Goal: Task Accomplishment & Management: Complete application form

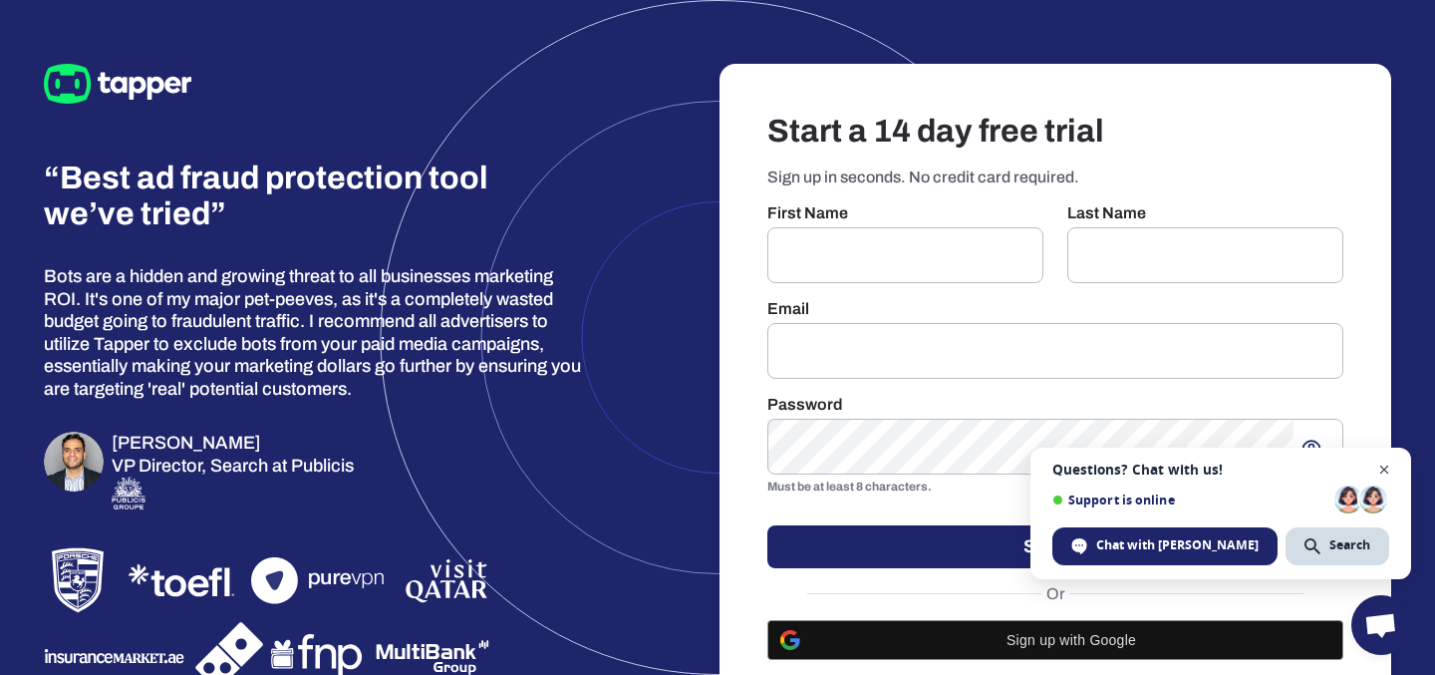
click at [1381, 474] on span "Close chat" at bounding box center [1384, 469] width 25 height 25
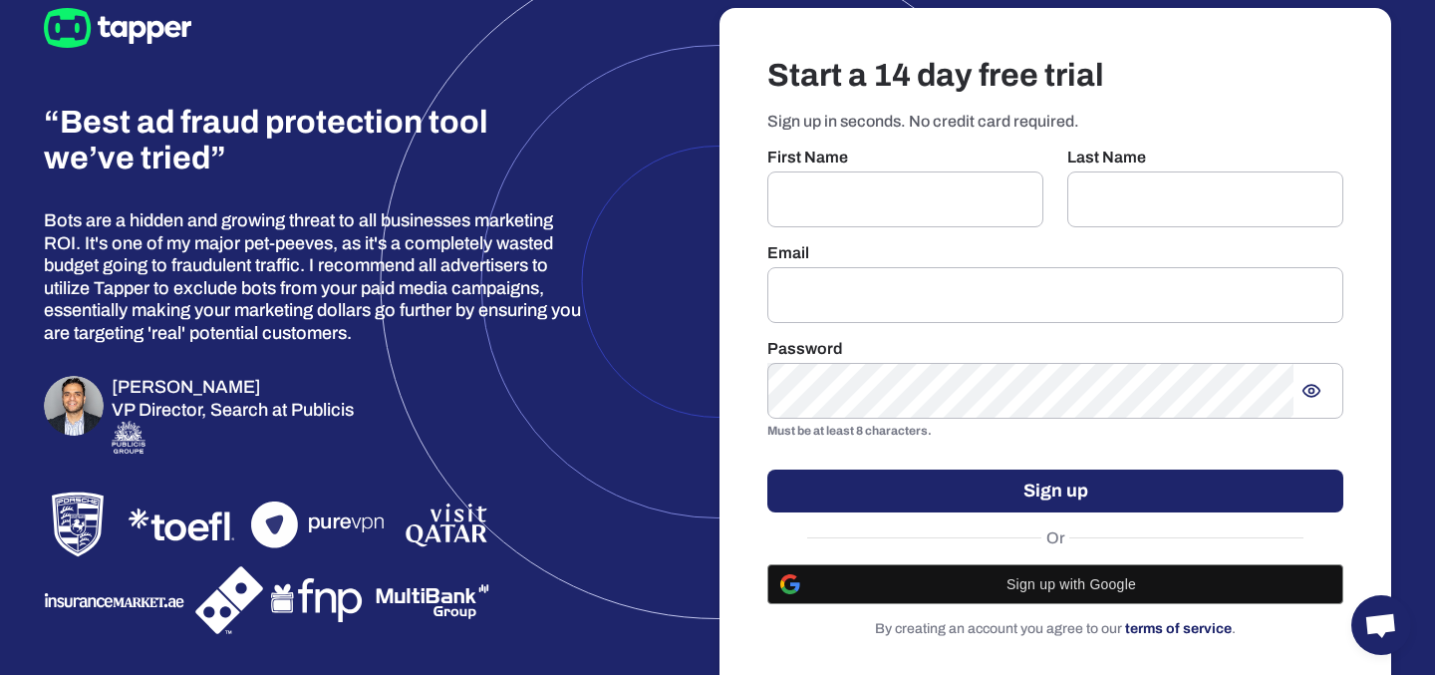
scroll to position [67, 0]
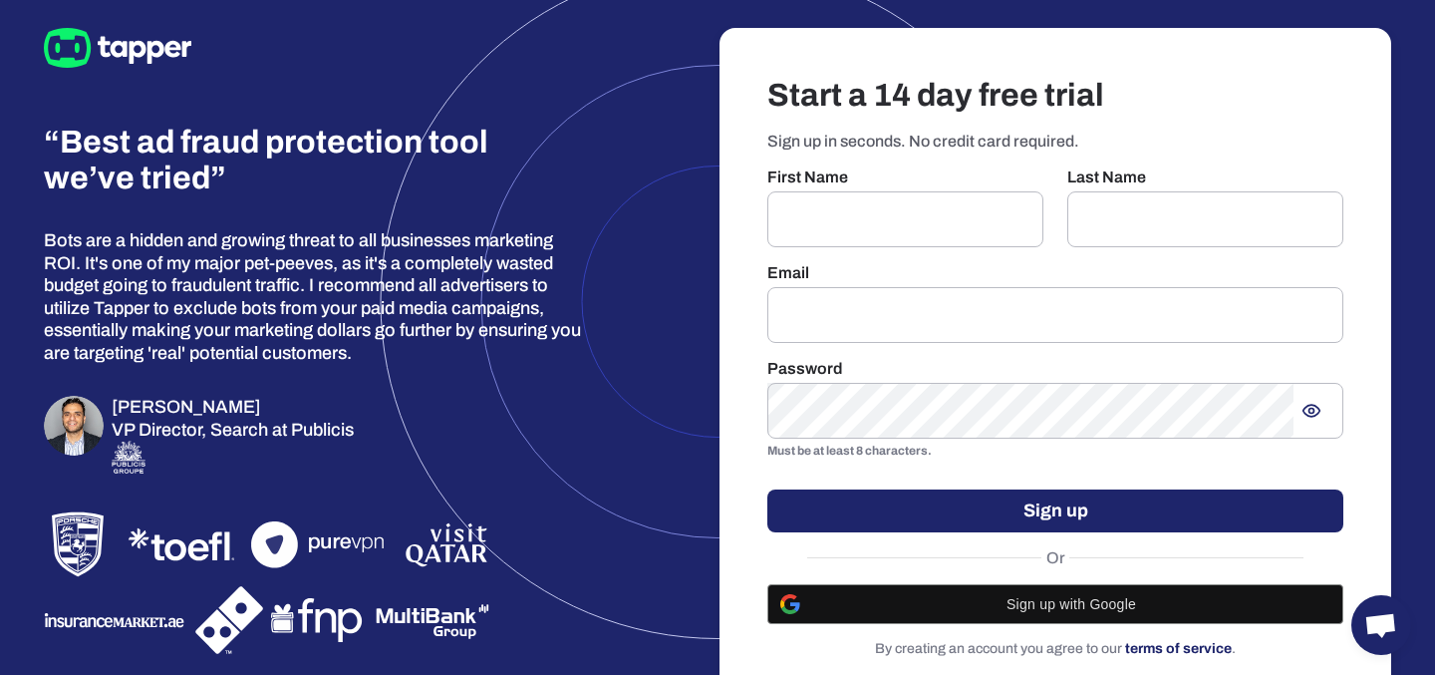
scroll to position [67, 0]
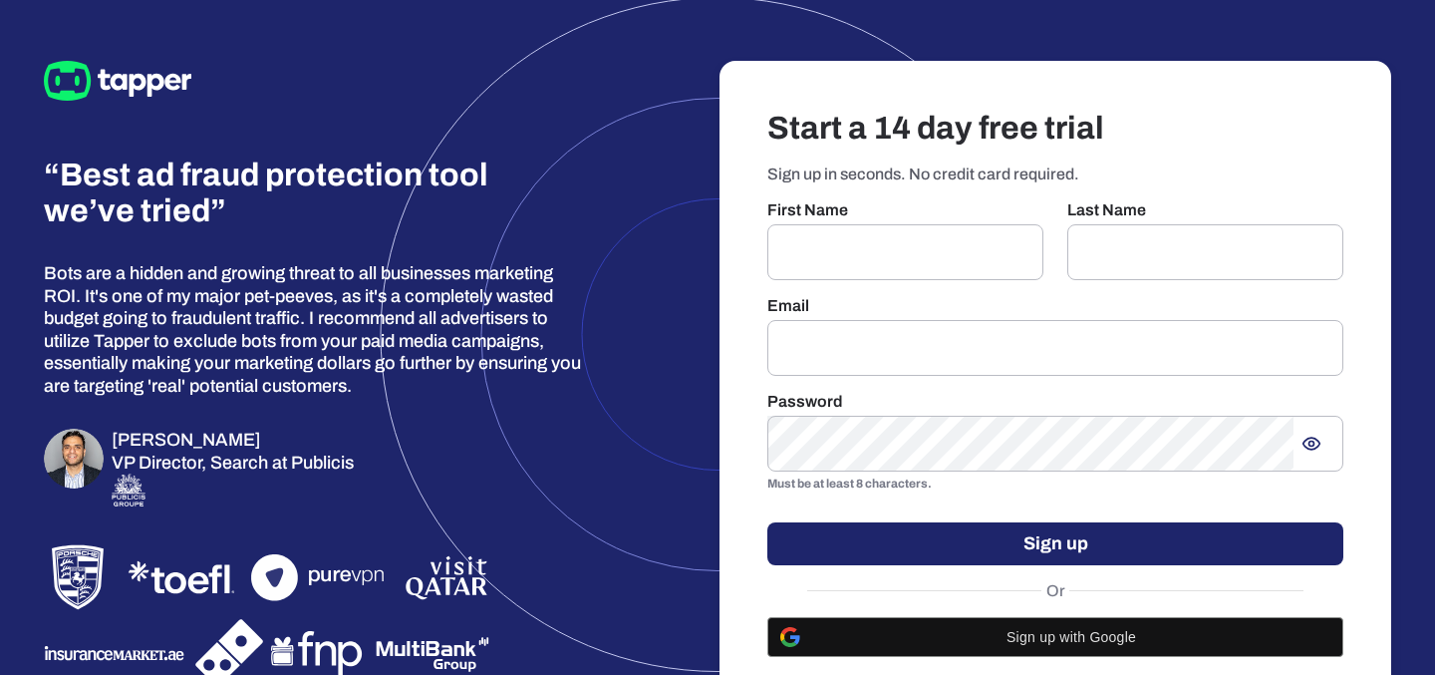
scroll to position [67, 0]
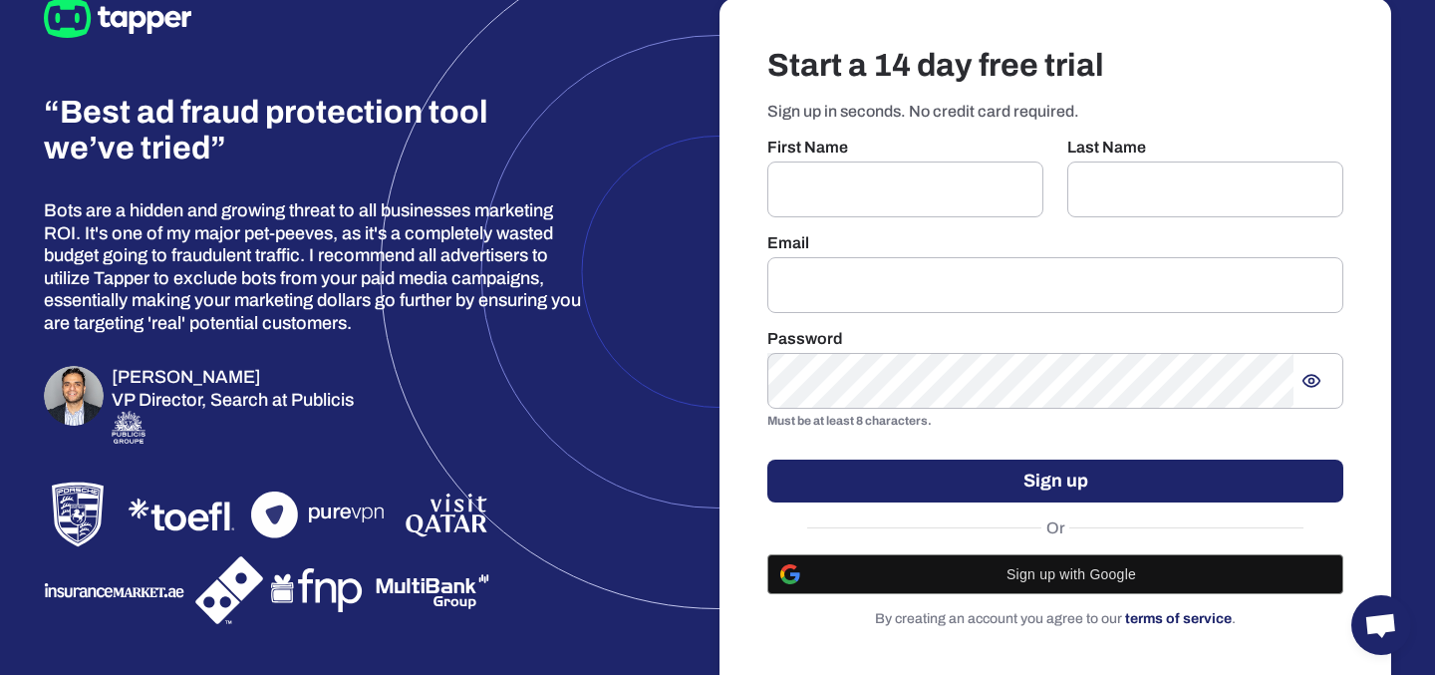
scroll to position [67, 0]
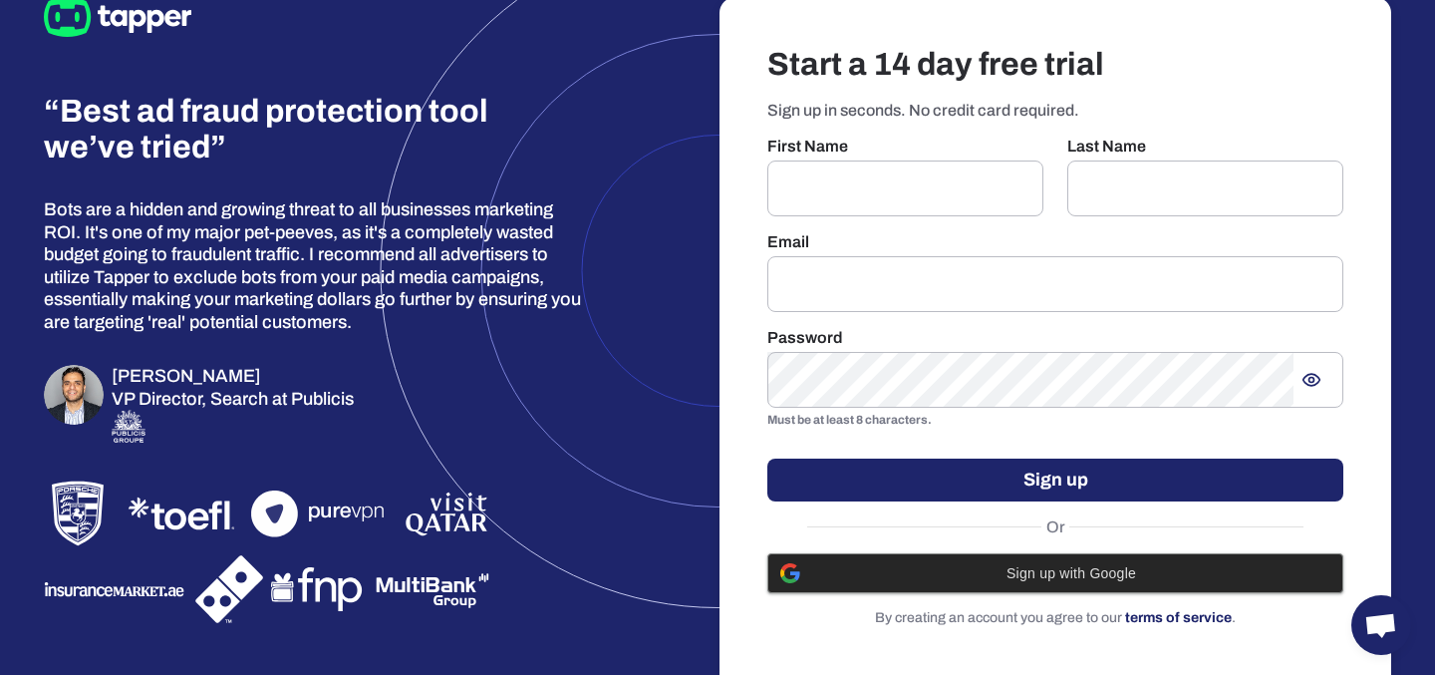
click at [1021, 582] on div "Sign up with Google" at bounding box center [1055, 573] width 550 height 38
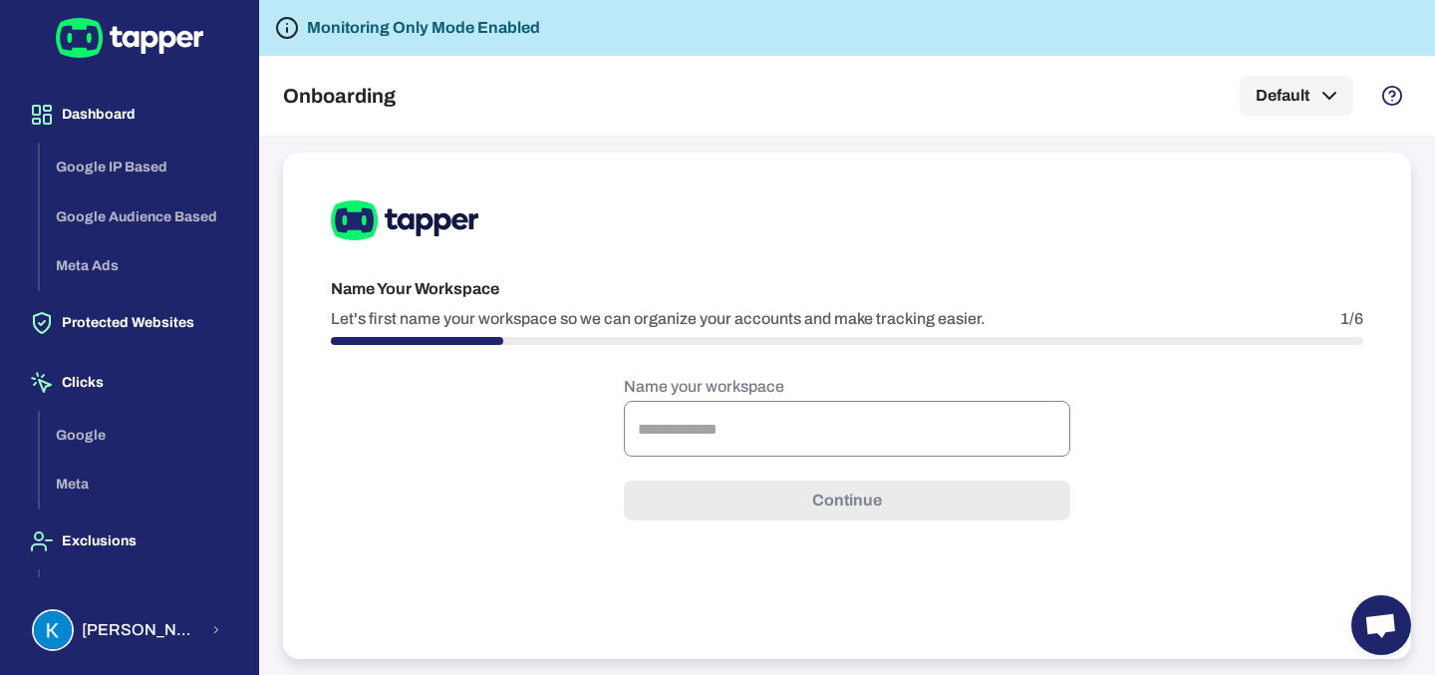
click at [711, 415] on input "text" at bounding box center [847, 429] width 446 height 56
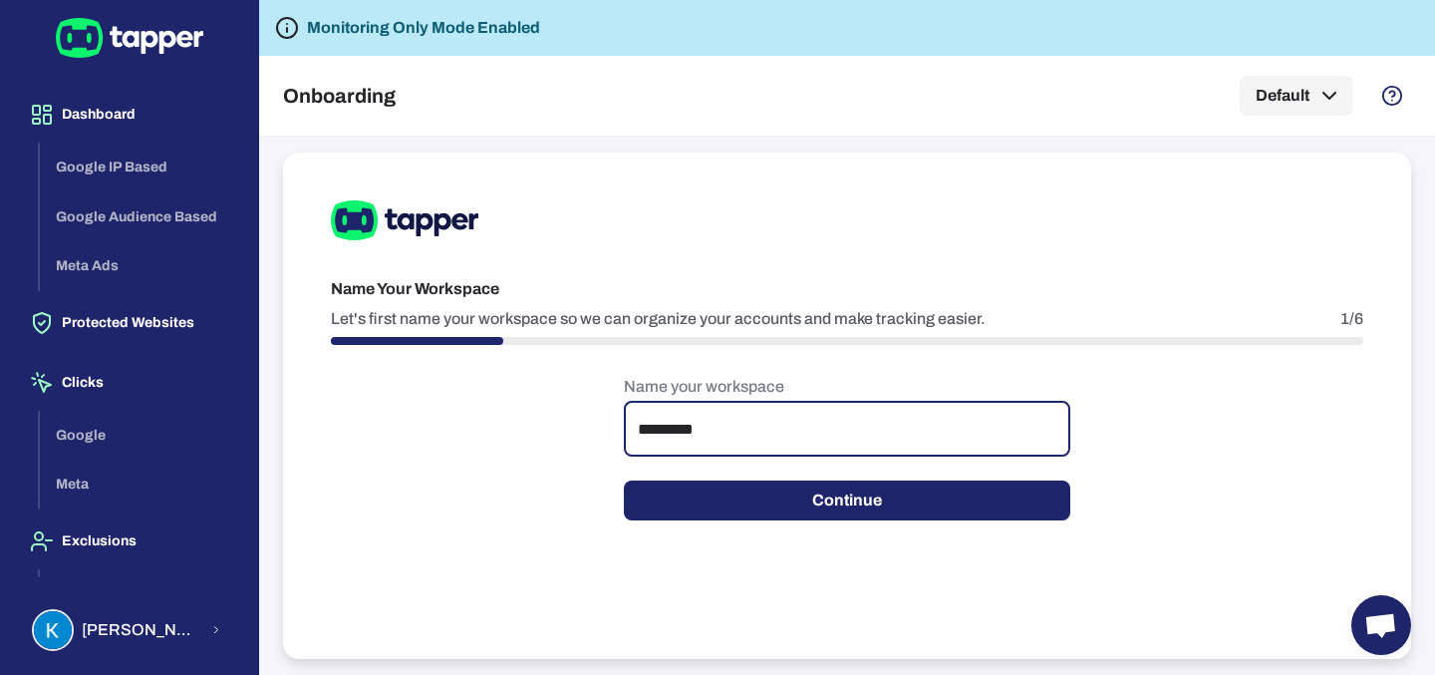
type input "*********"
click at [624, 480] on button "Continue" at bounding box center [847, 500] width 446 height 40
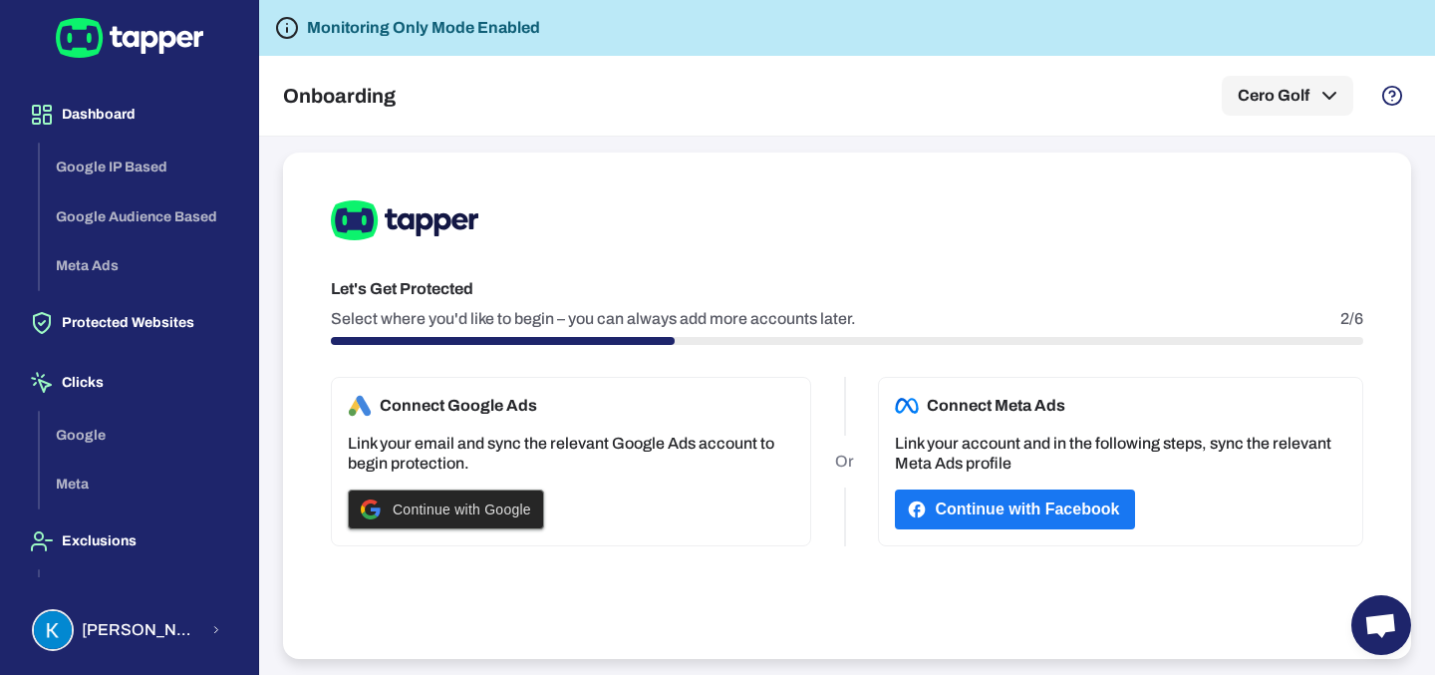
click at [448, 497] on div "Continue with Google" at bounding box center [446, 509] width 170 height 38
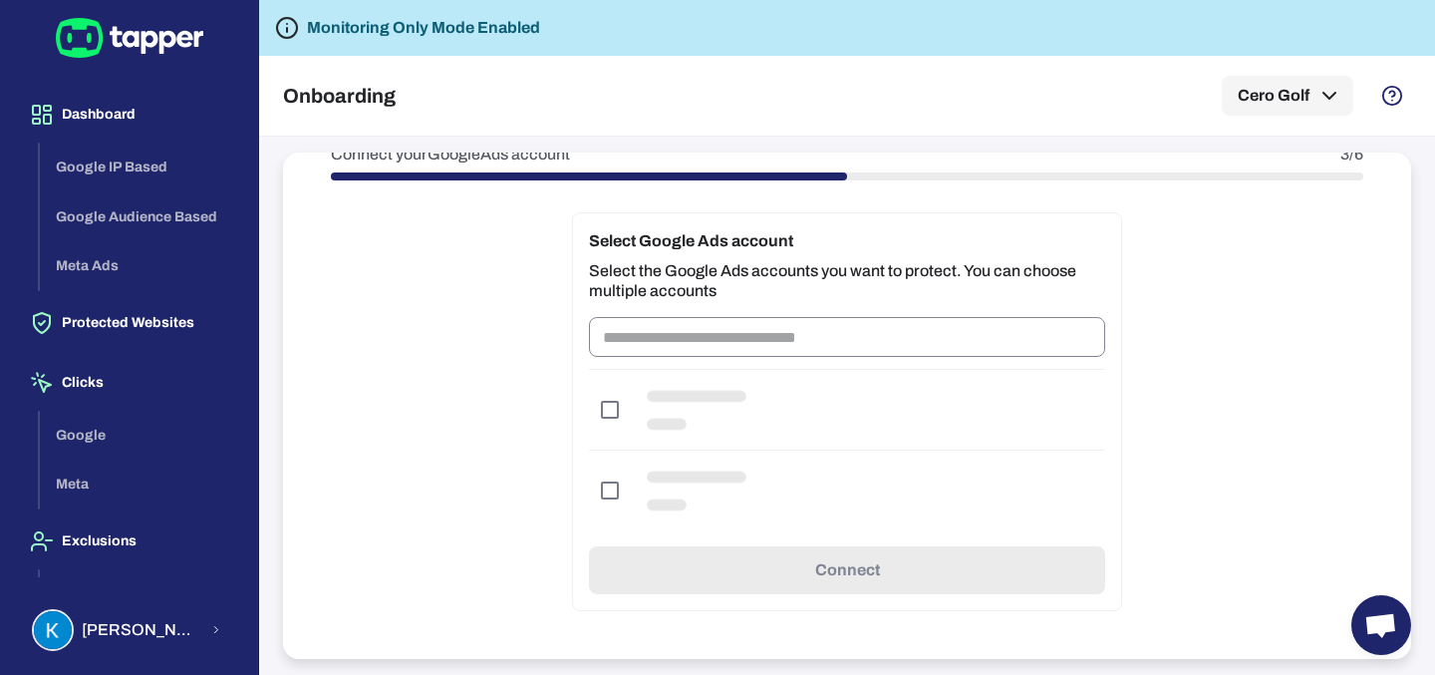
scroll to position [84, 0]
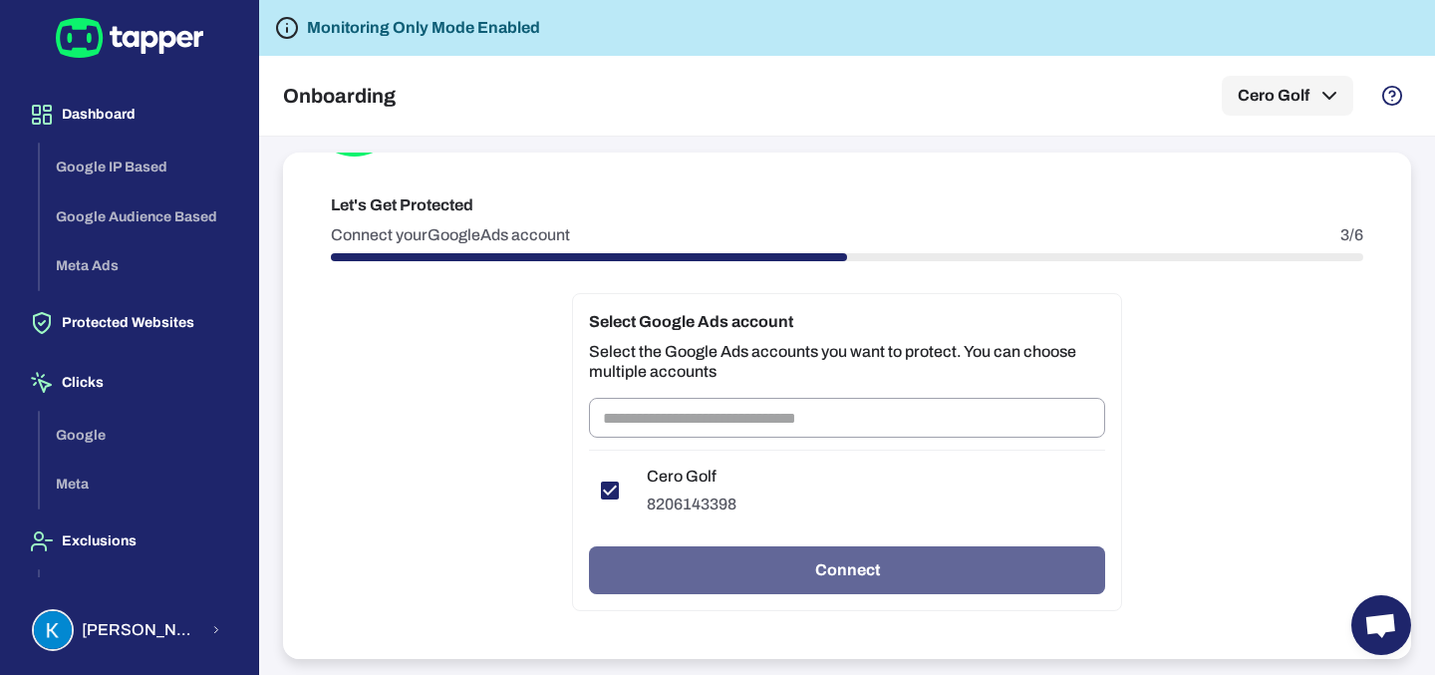
click at [671, 564] on button "Connect" at bounding box center [847, 570] width 516 height 48
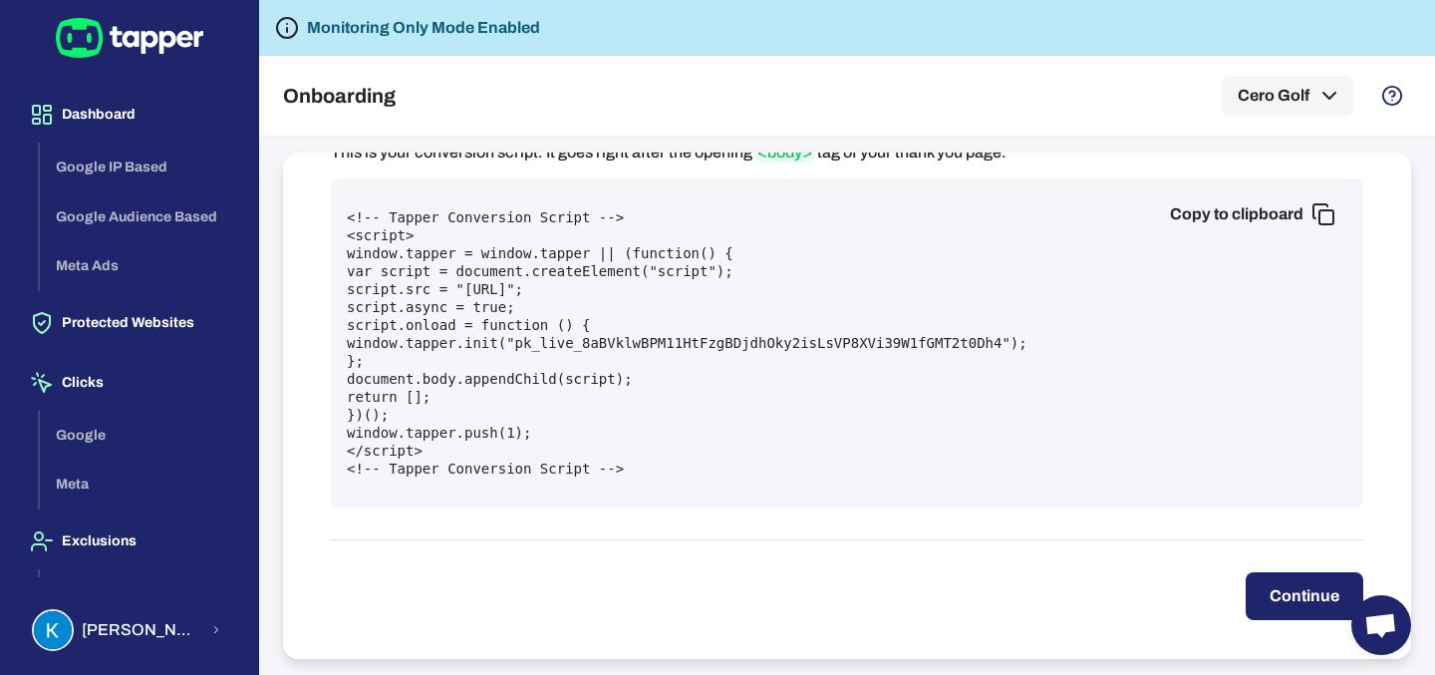
scroll to position [808, 0]
